Goal: Information Seeking & Learning: Learn about a topic

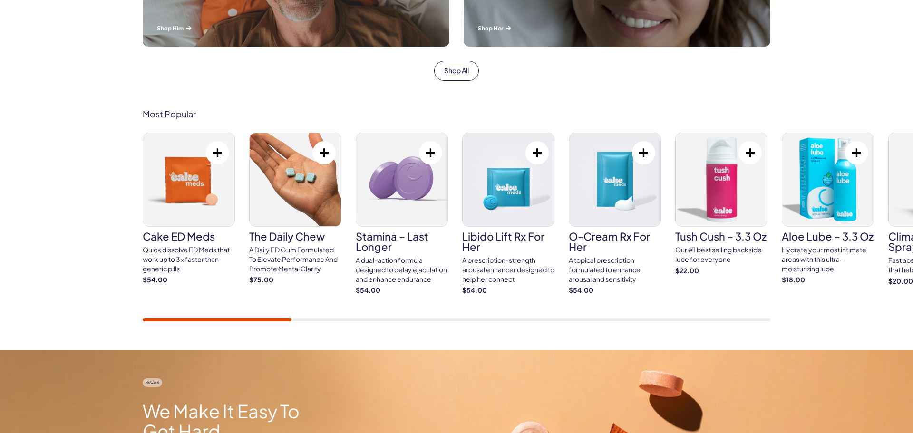
click at [198, 232] on h3 "Cake ED Meds" at bounding box center [189, 236] width 92 height 10
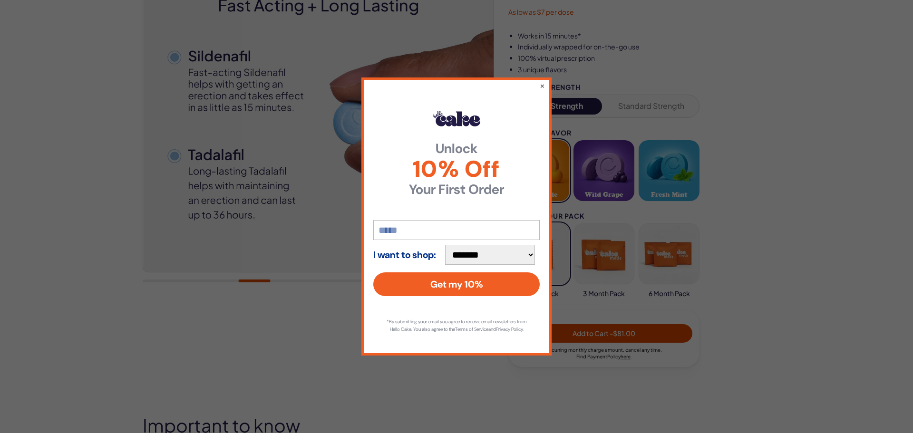
scroll to position [154, 0]
click at [542, 84] on button "×" at bounding box center [542, 85] width 6 height 11
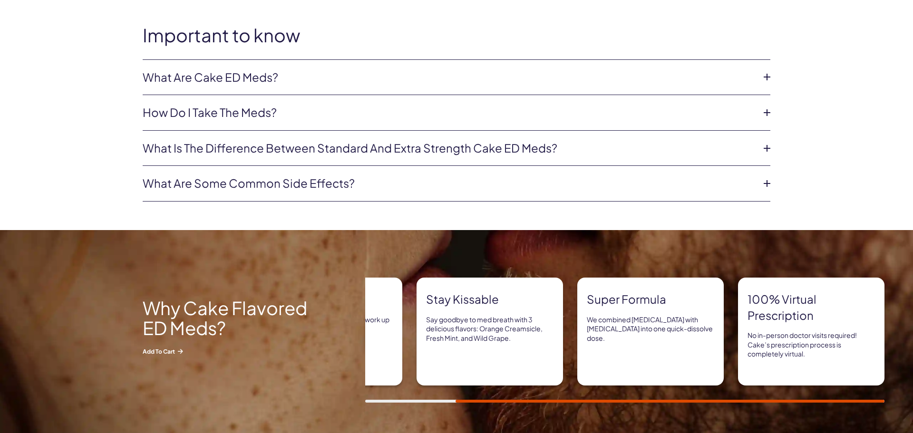
scroll to position [513, 0]
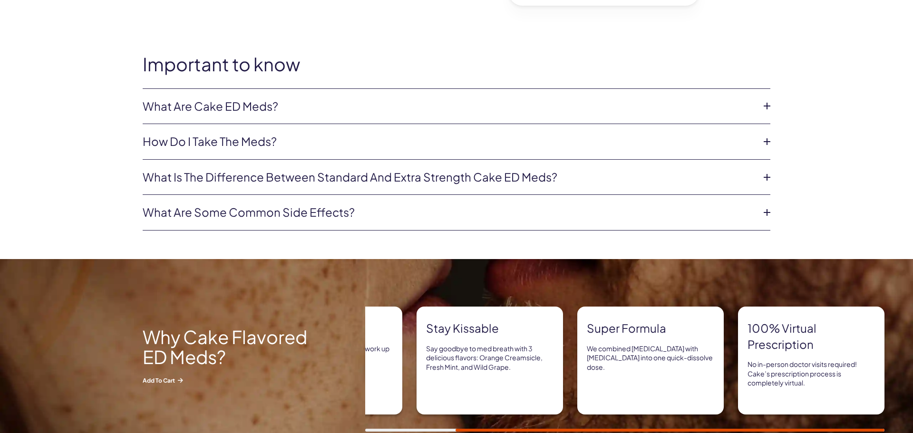
click at [357, 220] on link "What are some common side effects?" at bounding box center [449, 212] width 612 height 16
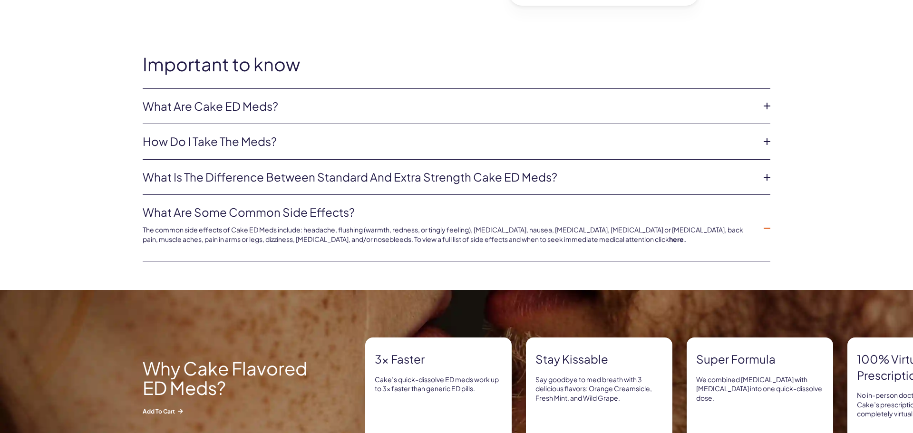
click at [366, 210] on link "What are some common side effects?" at bounding box center [449, 212] width 612 height 16
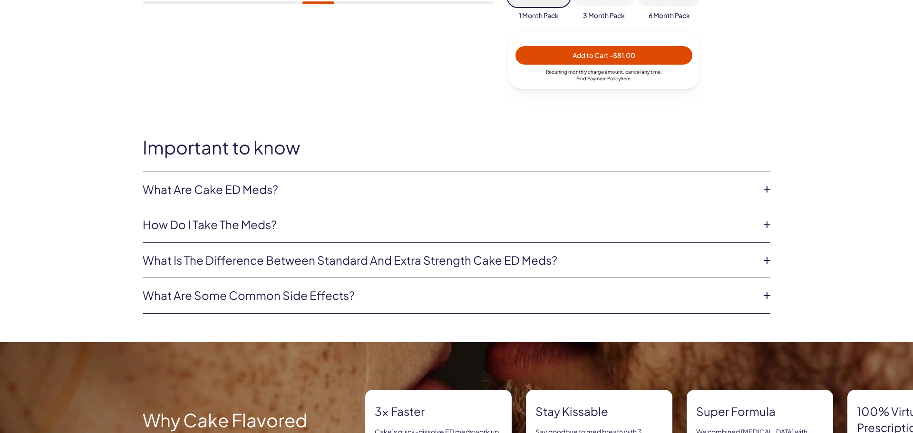
scroll to position [418, 0]
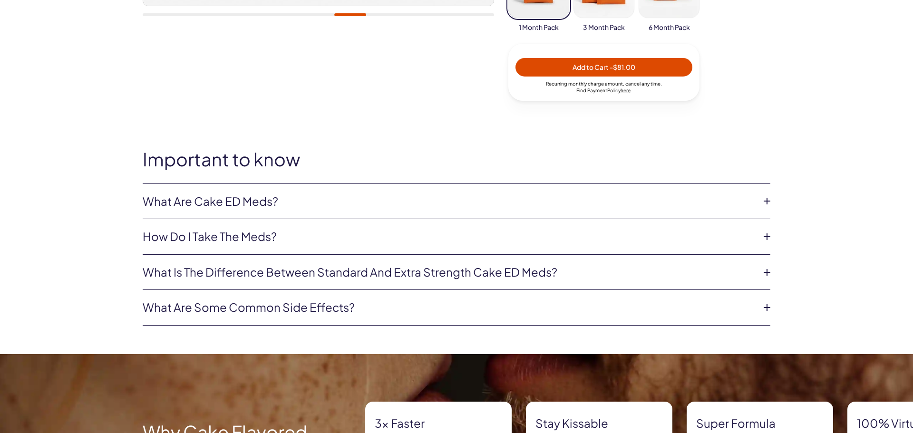
click at [345, 276] on link "What is the difference between Standard and Extra Strength Cake ED meds?" at bounding box center [449, 272] width 612 height 16
